Goal: Check status

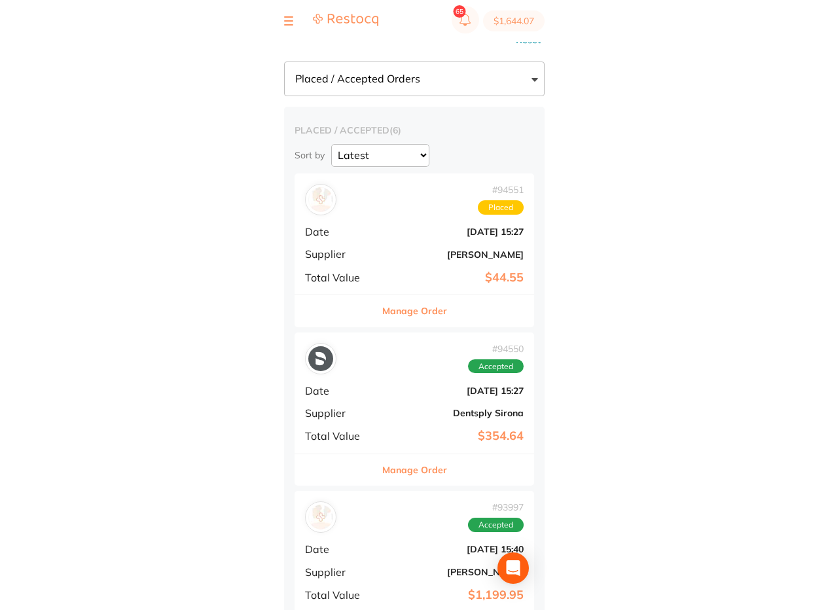
scroll to position [182, 0]
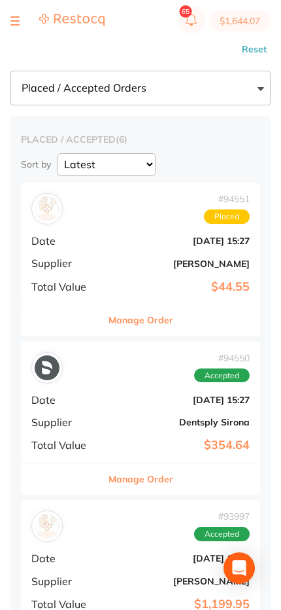
click at [111, 84] on select "Placed / Accepted Orders Completed Orders Cancelled / Rejected Orders" at bounding box center [140, 88] width 260 height 34
select select "completed"
click at [10, 71] on select "Placed / Accepted Orders Completed Orders Cancelled / Rejected Orders" at bounding box center [140, 88] width 260 height 34
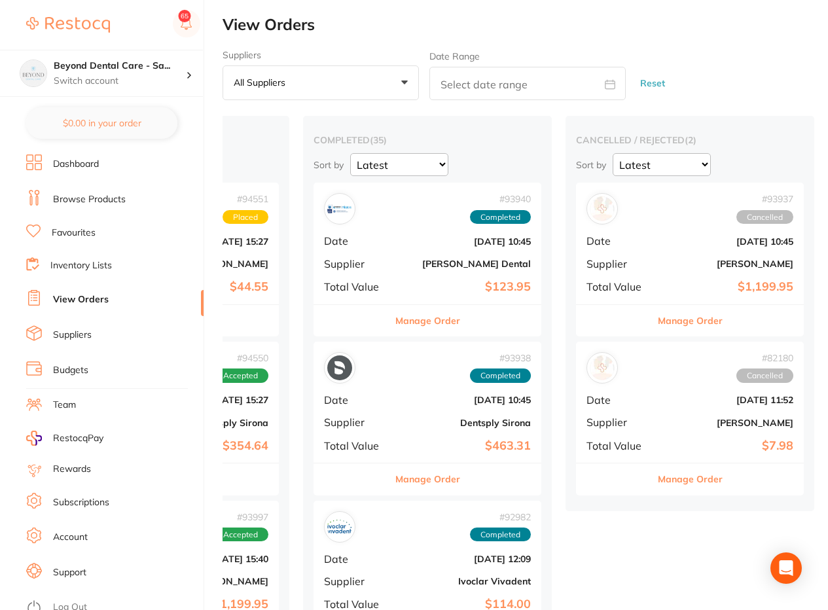
scroll to position [0, 0]
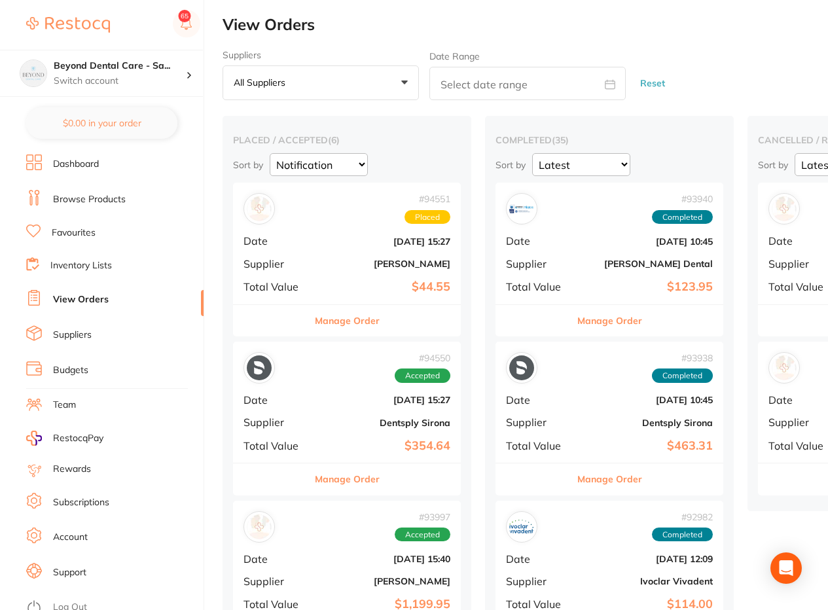
click at [270, 153] on select "Latest Notification" at bounding box center [319, 164] width 98 height 23
select select "Latest"
click at [270, 153] on select "Latest Notification" at bounding box center [319, 164] width 98 height 23
click at [532, 153] on select "Latest Notification" at bounding box center [581, 164] width 98 height 23
select select "Latest"
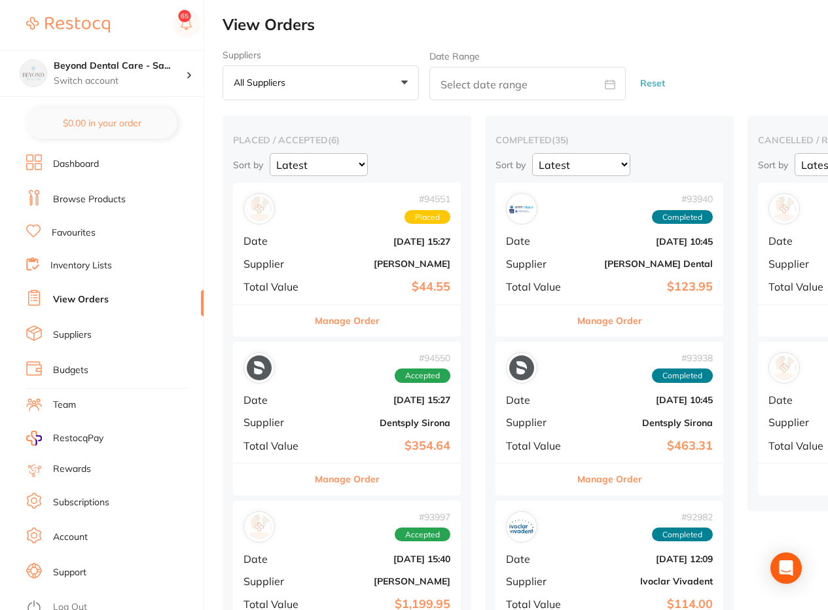
click at [532, 153] on select "Latest Notification" at bounding box center [581, 164] width 98 height 23
